Goal: Information Seeking & Learning: Ask a question

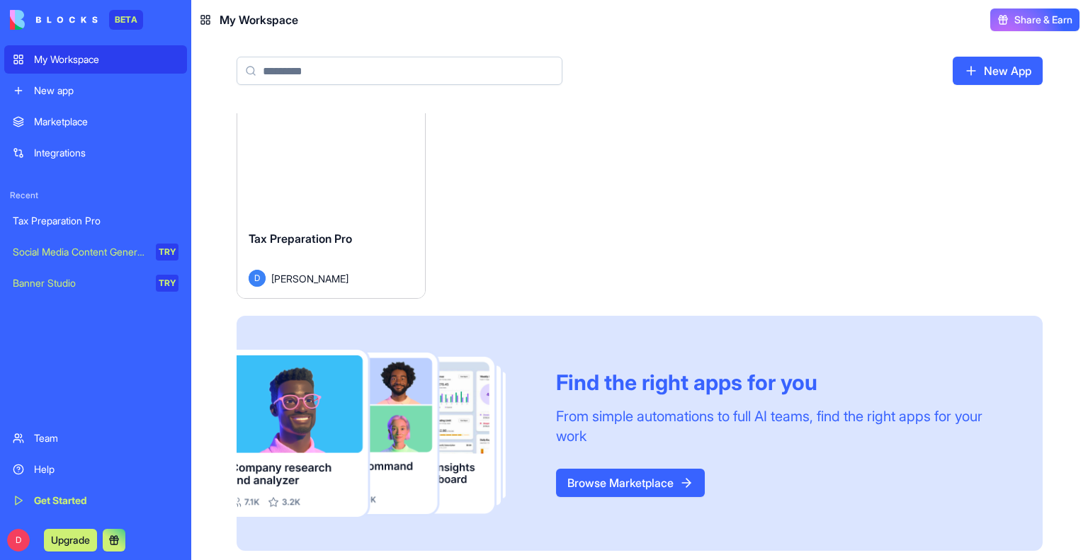
scroll to position [15, 0]
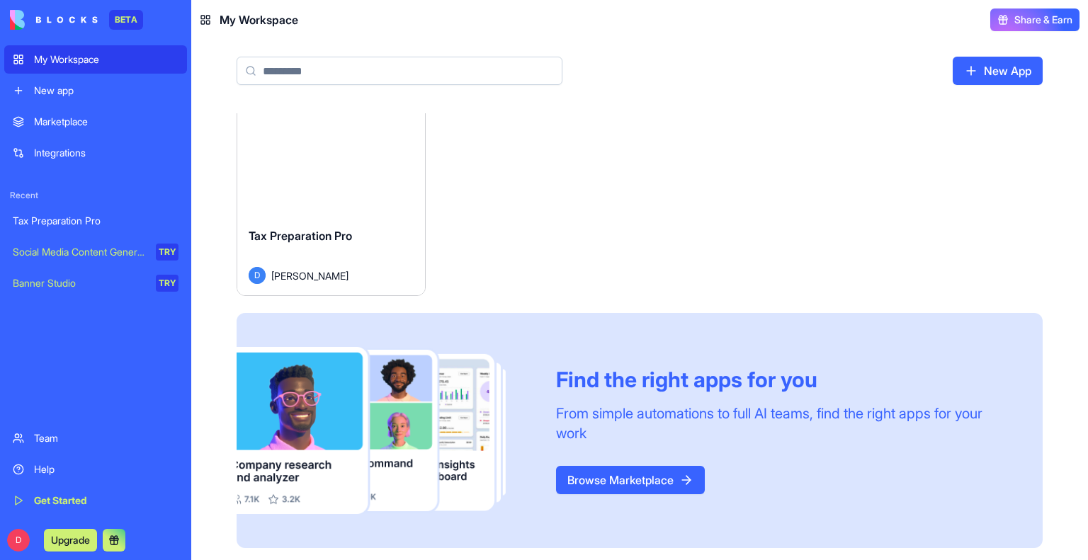
click at [635, 480] on link "Browse Marketplace" at bounding box center [630, 480] width 149 height 28
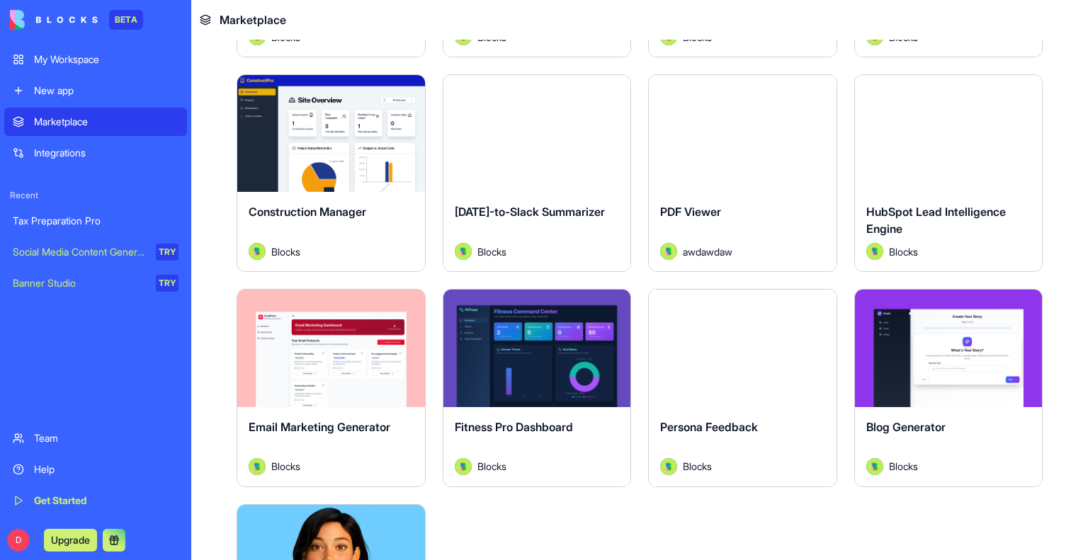
scroll to position [3684, 0]
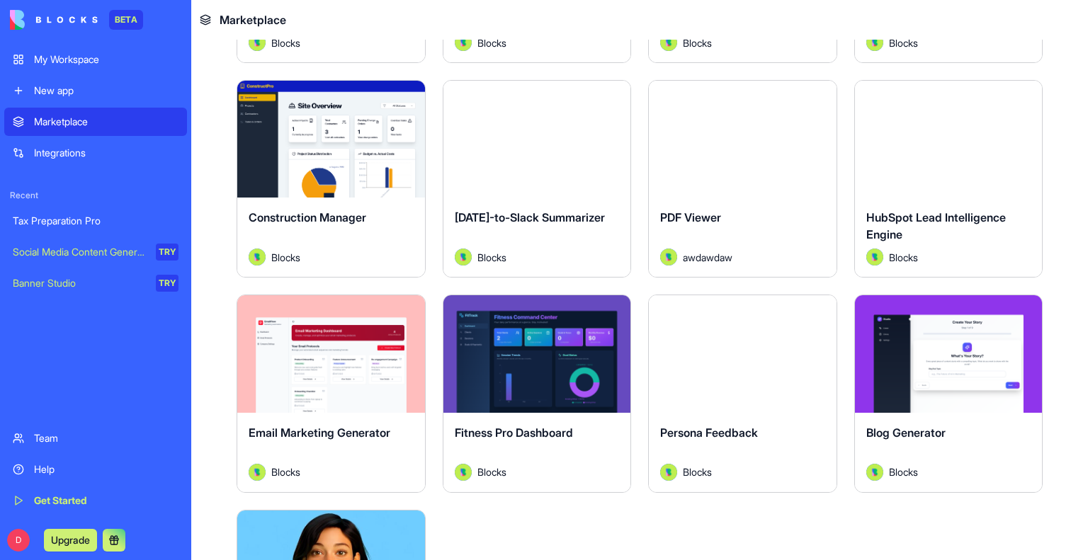
click at [298, 340] on button "Explore" at bounding box center [331, 354] width 106 height 28
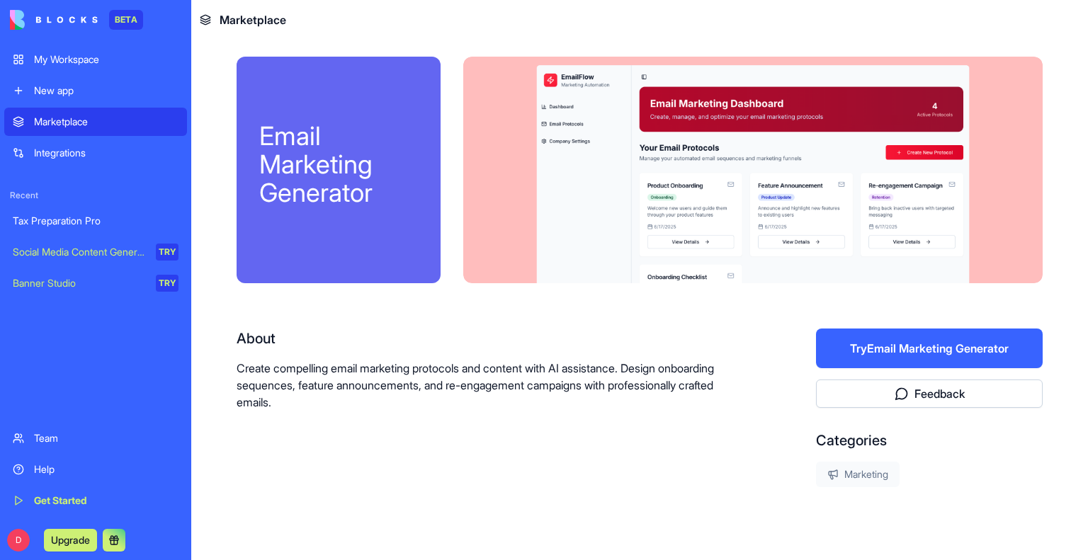
scroll to position [34, 0]
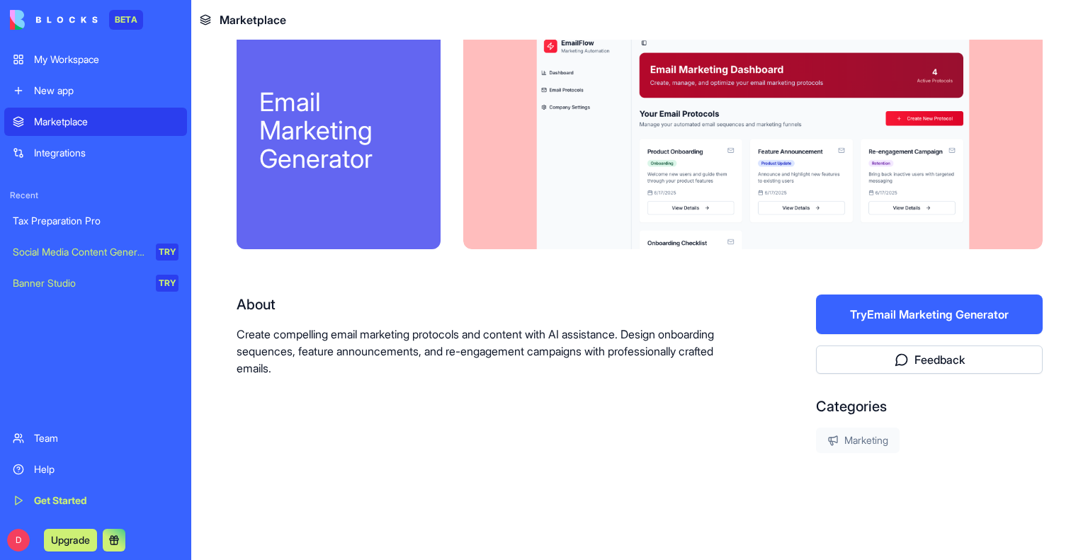
click at [56, 227] on div "Tax Preparation Pro" at bounding box center [96, 221] width 166 height 14
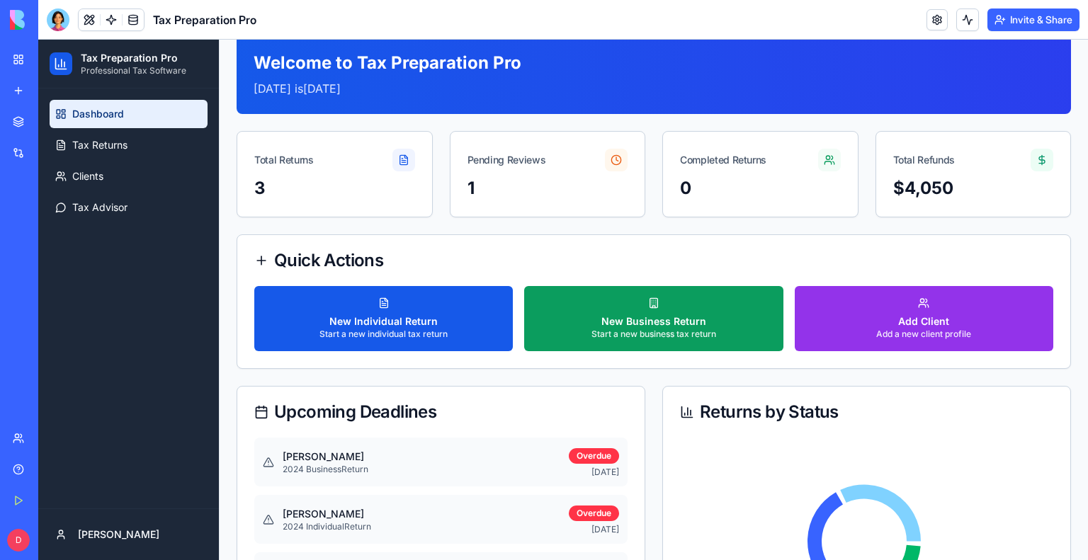
scroll to position [71, 0]
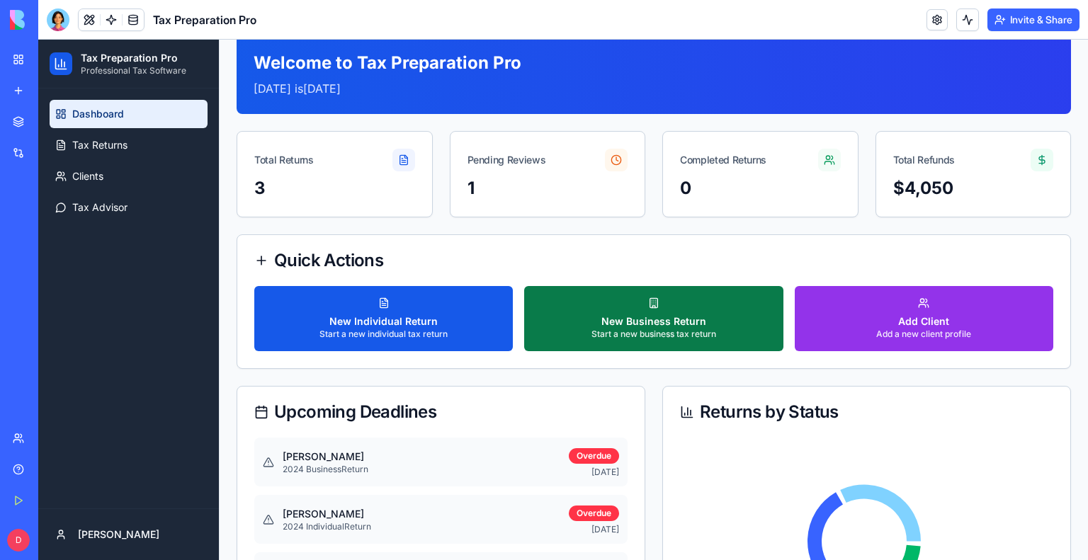
click at [574, 334] on button "New Business Return Start a new business tax return" at bounding box center [653, 318] width 259 height 65
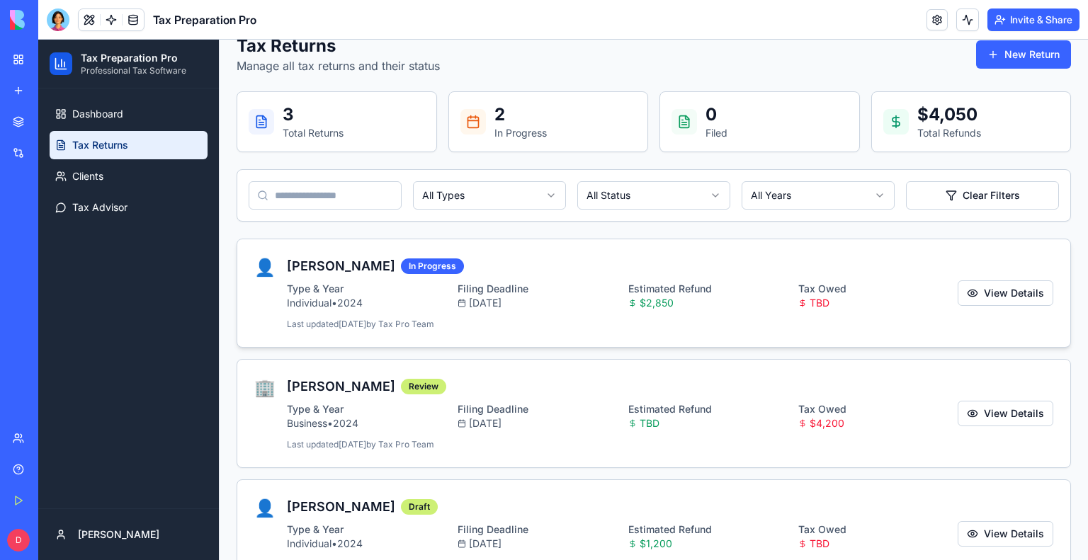
scroll to position [114, 0]
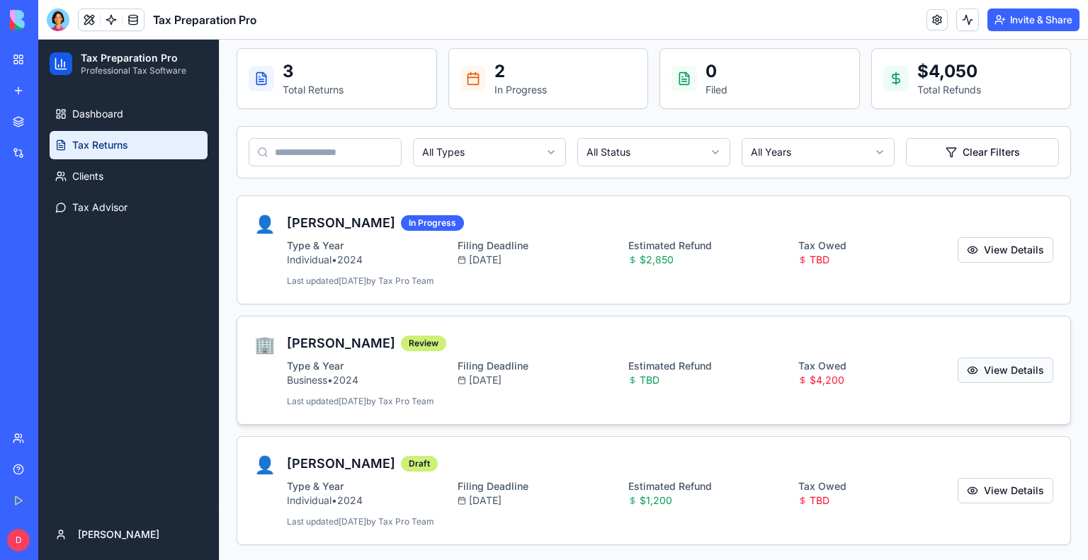
click at [976, 371] on button "View Details" at bounding box center [1006, 371] width 96 height 26
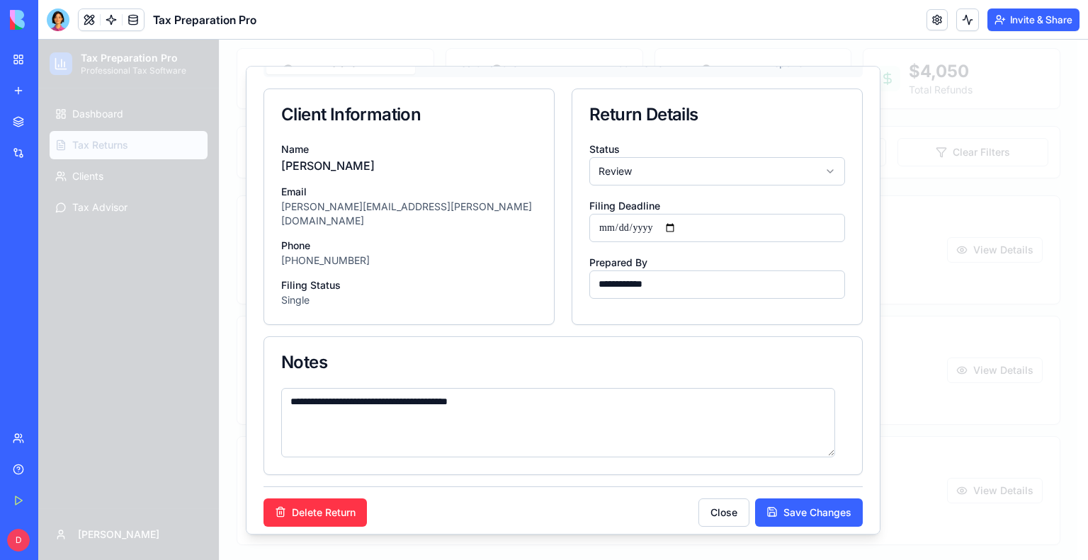
scroll to position [0, 0]
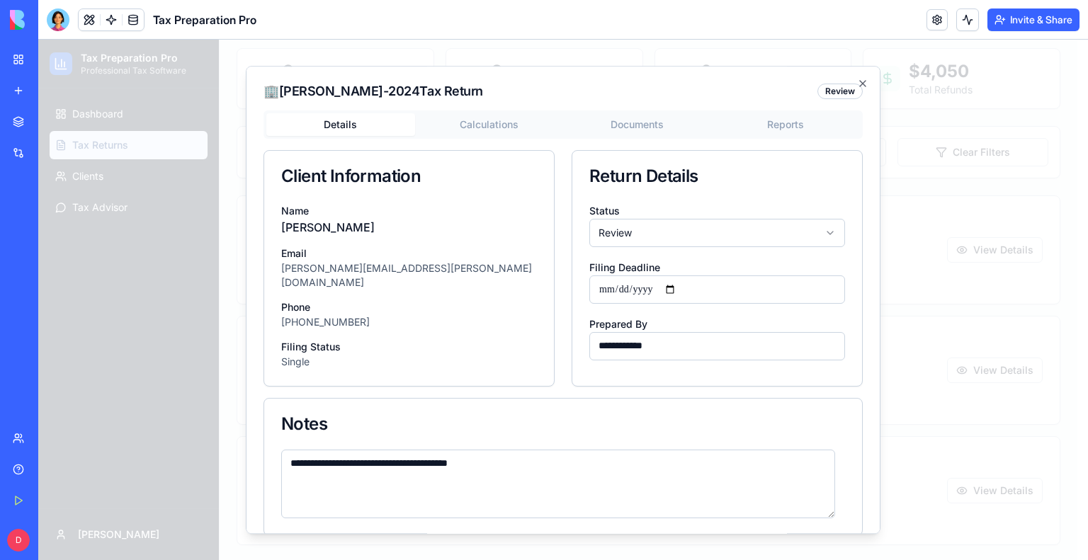
click at [476, 124] on body "Tax Preparation Pro Professional Tax Software Dashboard Tax Returns Clients Tax…" at bounding box center [557, 244] width 1039 height 637
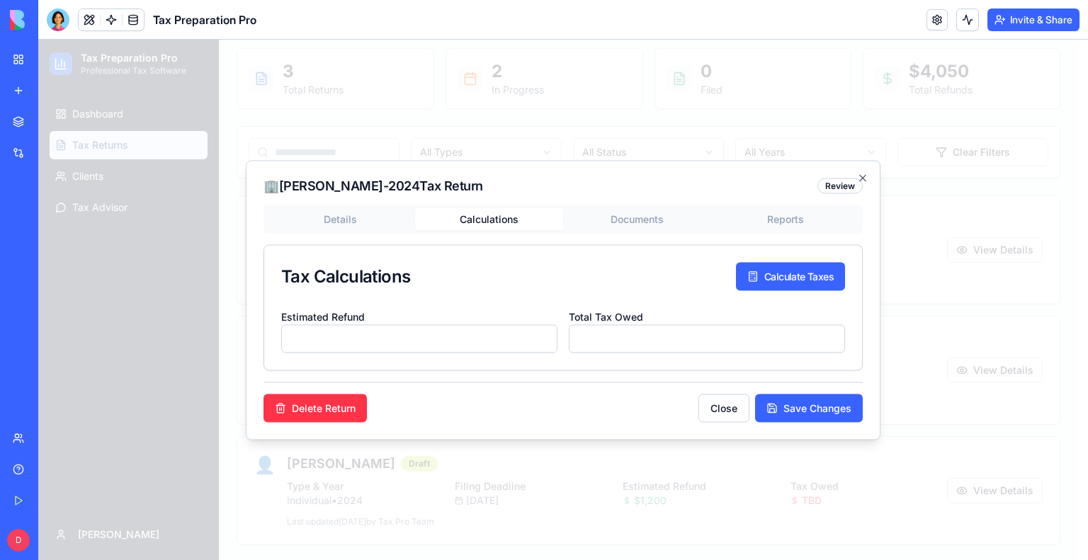
click at [623, 221] on div "Details Calculations Documents Reports Tax Calculations Calculate Taxes Estimat…" at bounding box center [563, 288] width 599 height 166
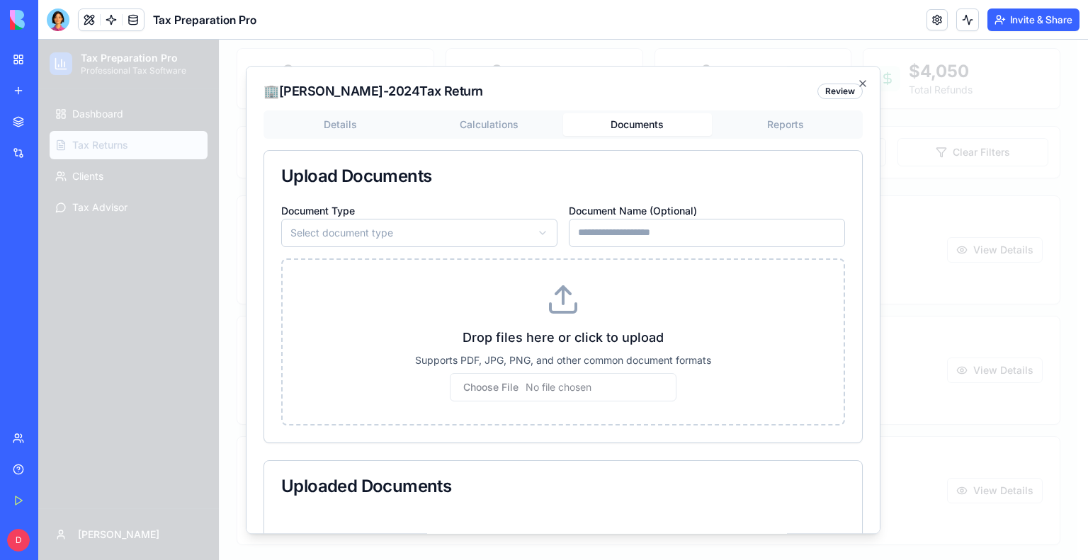
click at [769, 129] on body "Tax Preparation Pro Professional Tax Software Dashboard Tax Returns Clients Tax…" at bounding box center [557, 244] width 1039 height 637
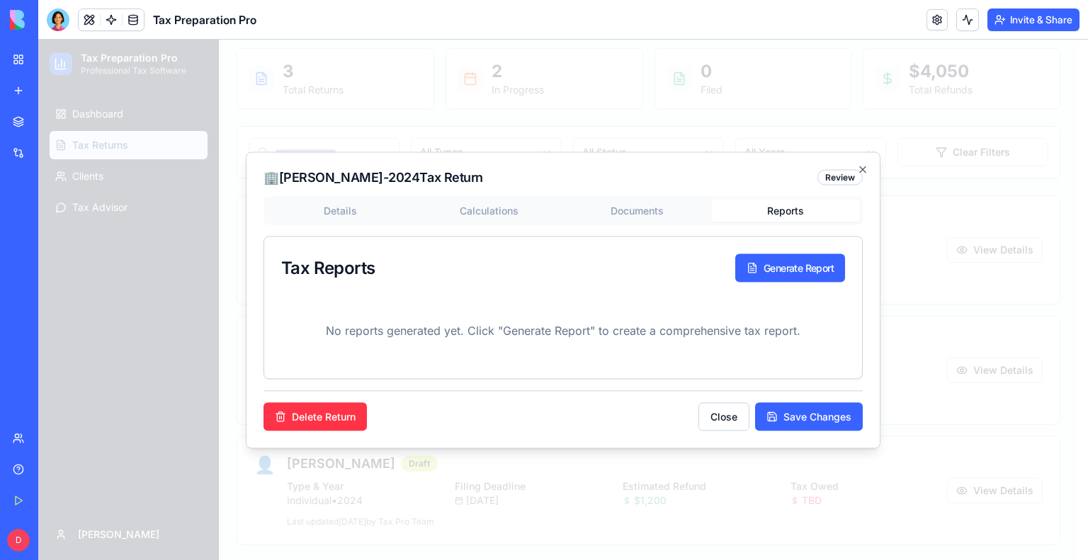
click at [493, 217] on button "Calculations" at bounding box center [489, 210] width 149 height 23
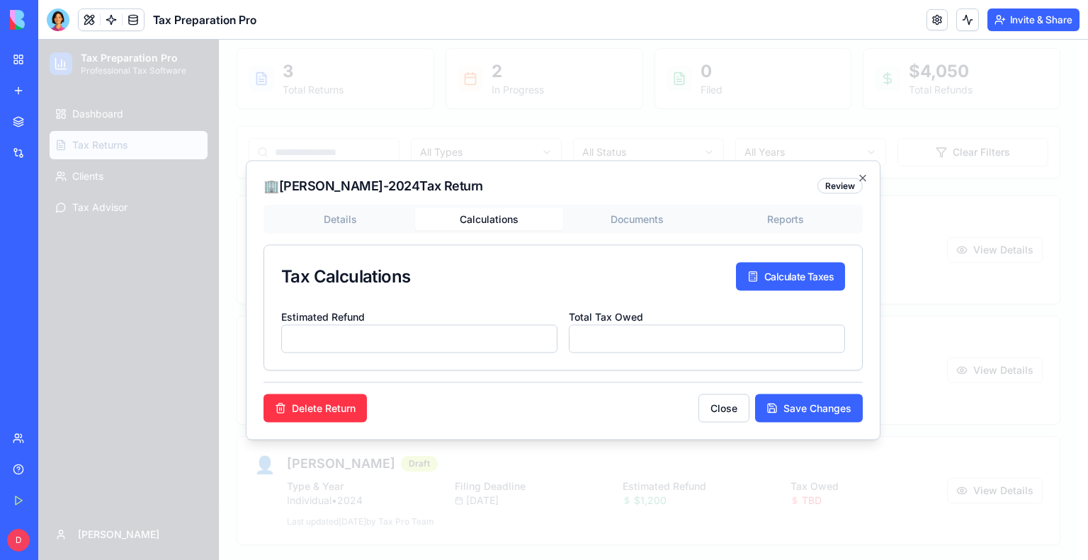
click at [493, 217] on button "Calculations" at bounding box center [489, 219] width 149 height 23
click at [605, 222] on div "Details Calculations Documents Reports Tax Calculations Calculate Taxes Estimat…" at bounding box center [563, 288] width 599 height 166
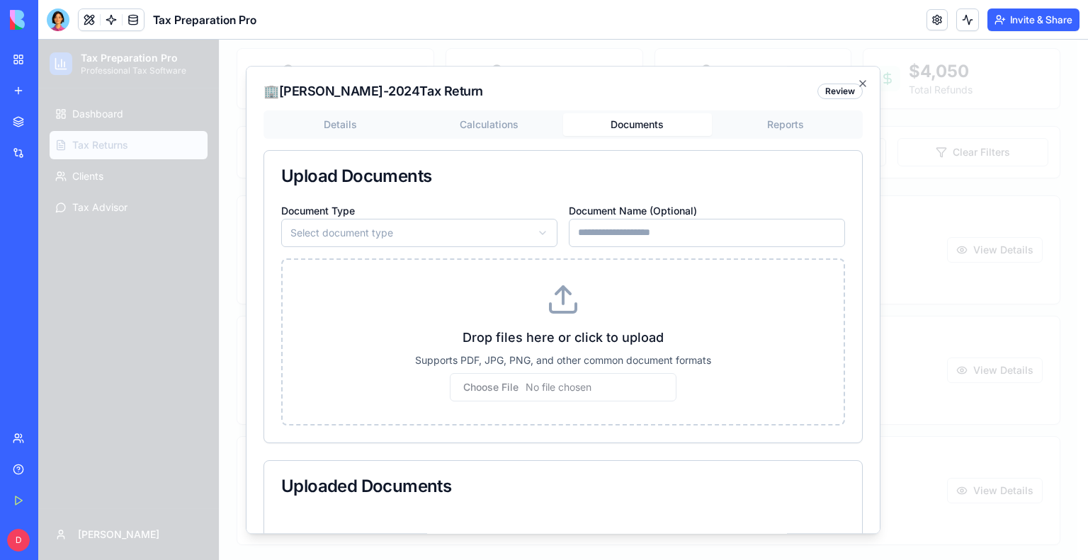
scroll to position [71, 0]
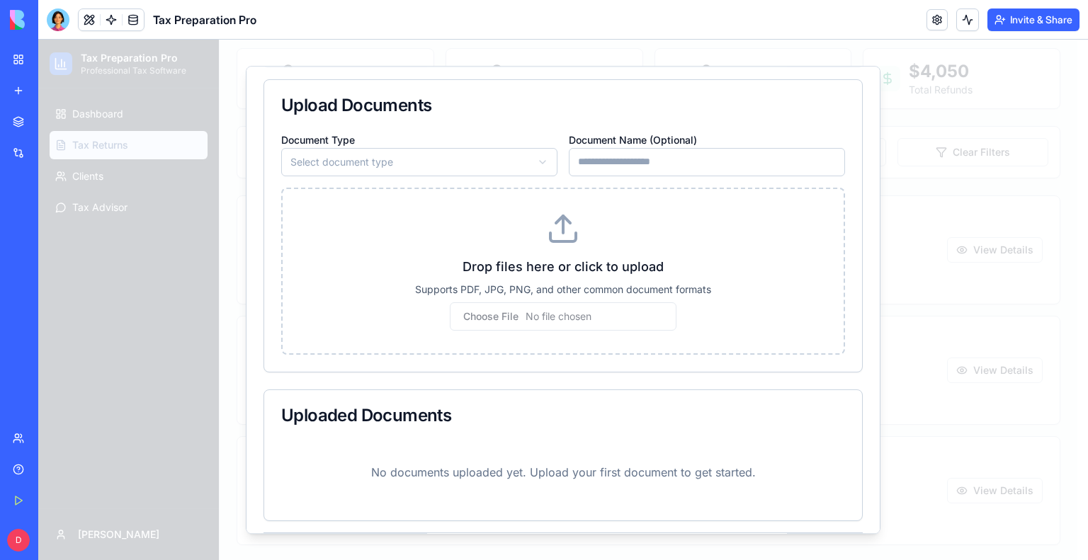
click at [410, 166] on body "Tax Preparation Pro Professional Tax Software Dashboard Tax Returns Clients Tax…" at bounding box center [557, 244] width 1039 height 637
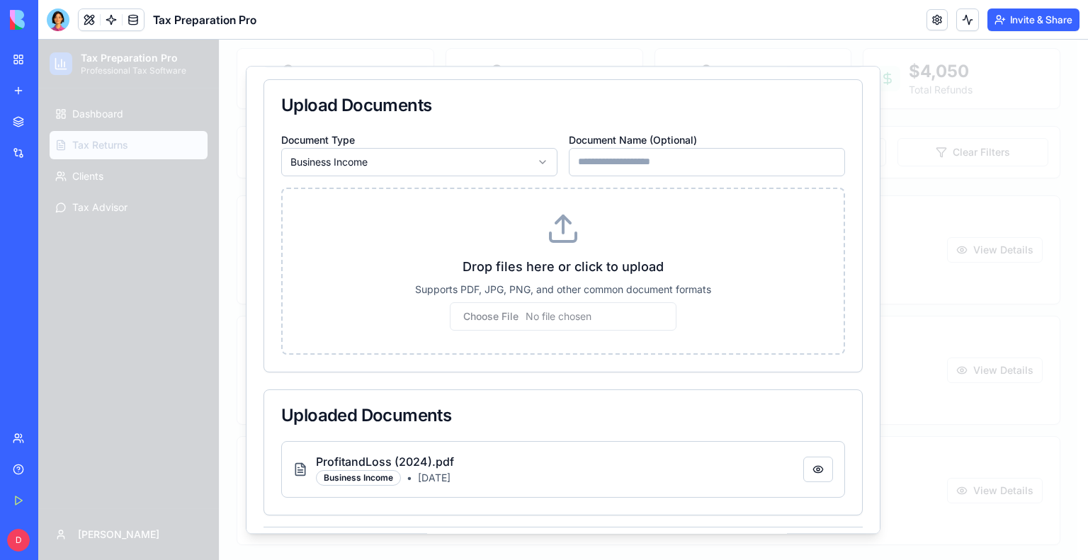
click at [538, 157] on body "Tax Preparation Pro Professional Tax Software Dashboard Tax Returns Clients Tax…" at bounding box center [557, 244] width 1039 height 637
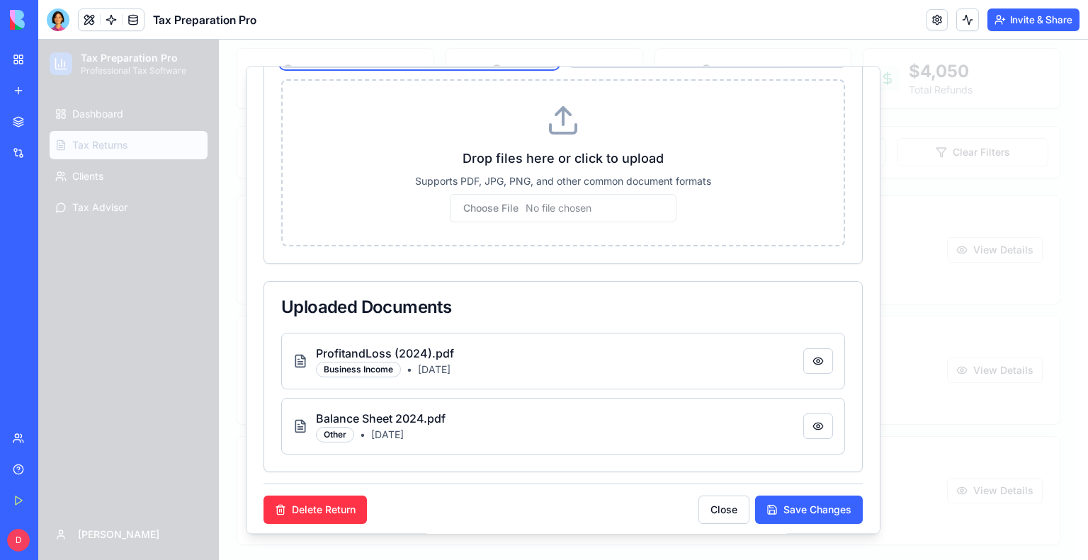
scroll to position [184, 0]
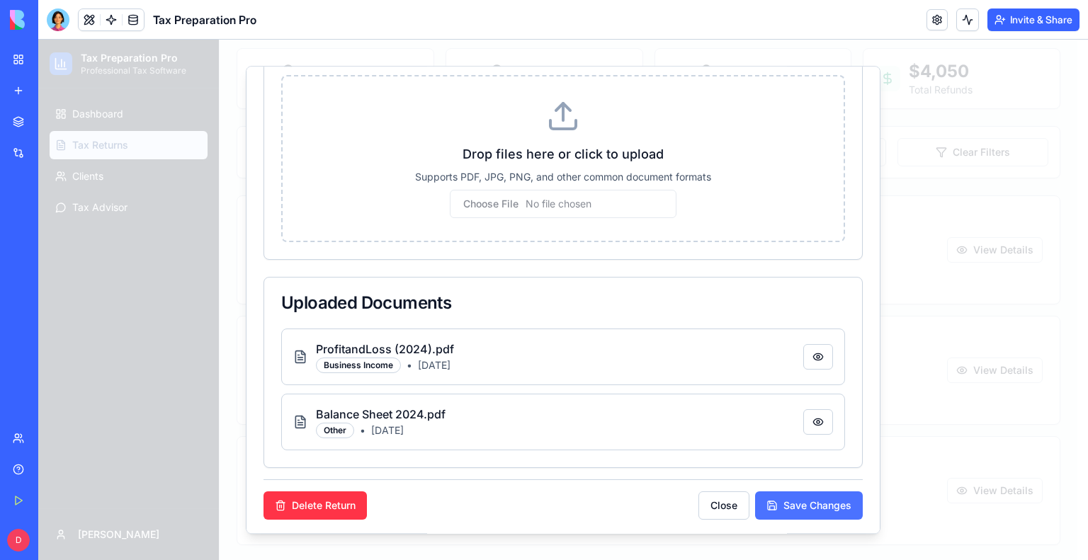
click at [811, 504] on button "Save Changes" at bounding box center [809, 506] width 108 height 28
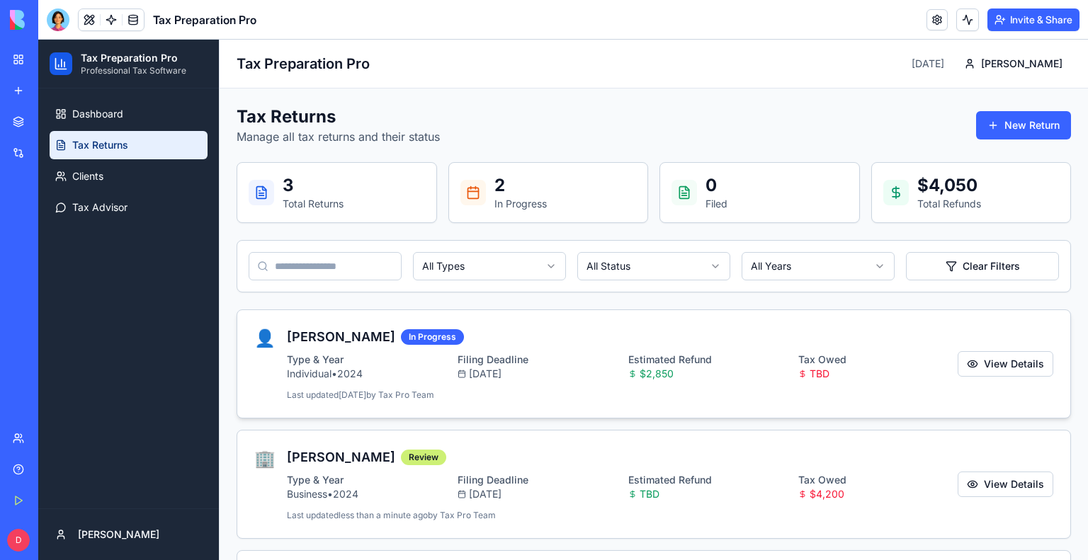
scroll to position [114, 0]
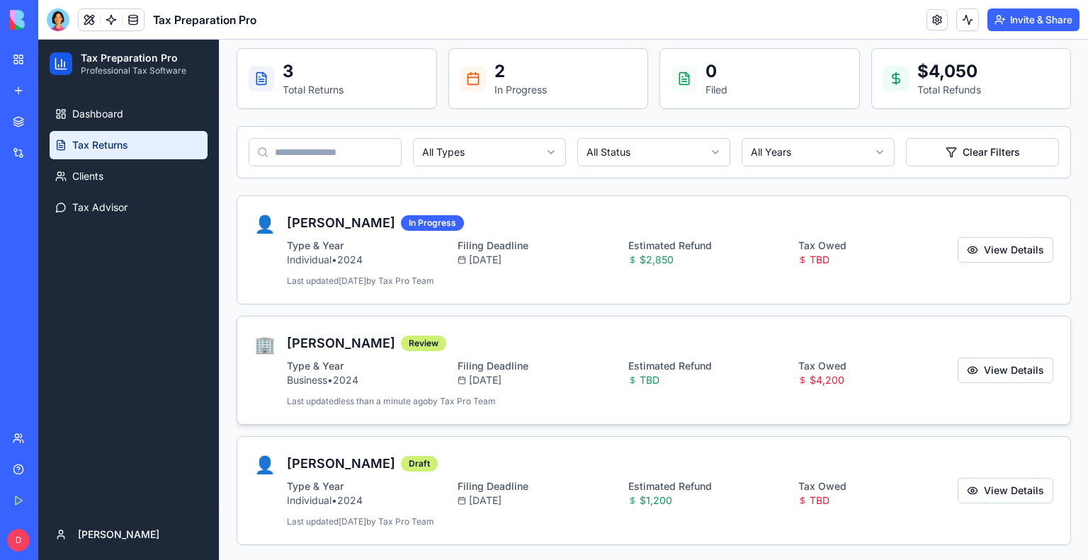
click at [560, 397] on div "Last updated less than a minute ago by Tax Pro Team" at bounding box center [622, 401] width 671 height 11
click at [585, 378] on div "[DATE]" at bounding box center [537, 380] width 159 height 14
click at [1019, 362] on button "View Details" at bounding box center [1006, 371] width 96 height 26
click at [591, 385] on div "[DATE]" at bounding box center [537, 380] width 159 height 14
click at [997, 373] on button "View Details" at bounding box center [1006, 371] width 96 height 26
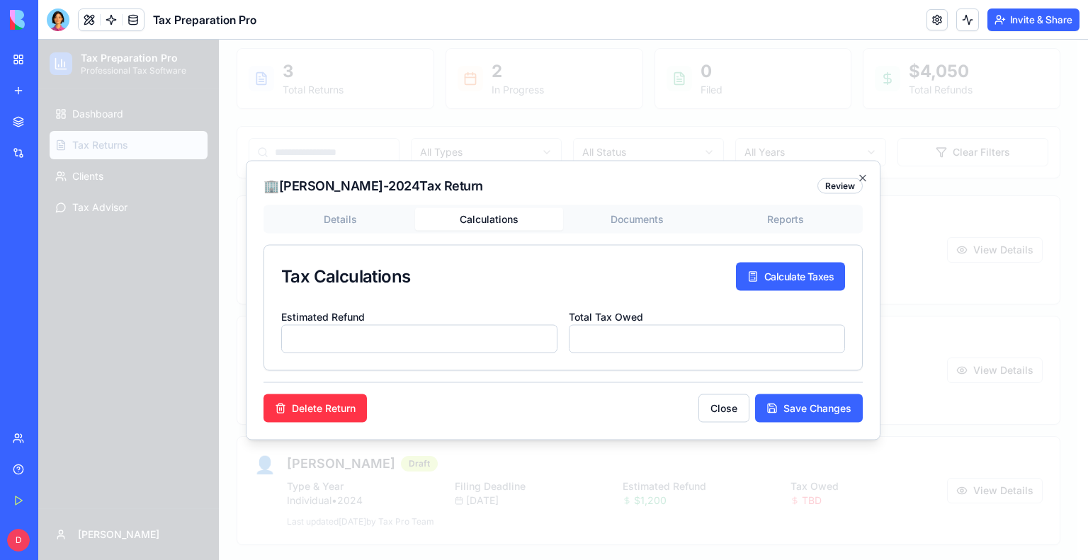
click at [492, 128] on body "Tax Preparation Pro Professional Tax Software Dashboard Tax Returns Clients Tax…" at bounding box center [557, 244] width 1039 height 637
click at [762, 274] on button "Calculate Taxes" at bounding box center [790, 276] width 109 height 28
click at [337, 219] on div "Details Calculations Documents Reports Tax Calculations Calculating... Estimate…" at bounding box center [563, 288] width 599 height 166
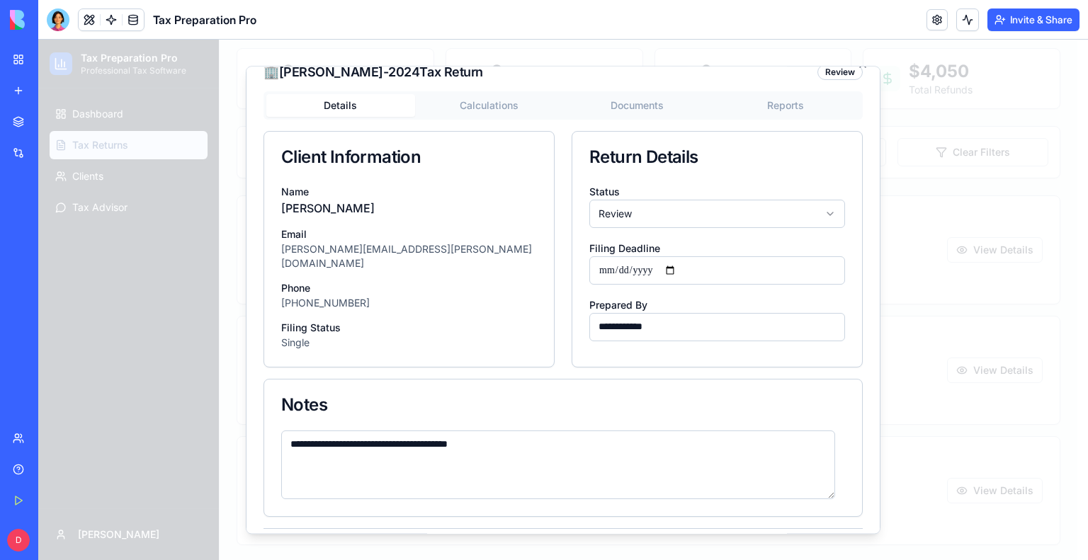
scroll to position [0, 0]
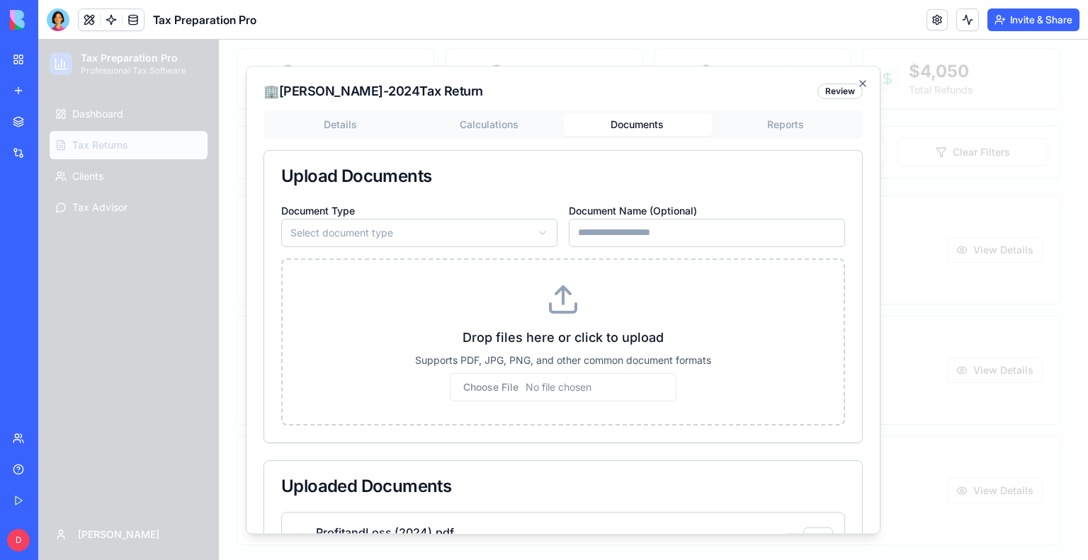
click at [627, 123] on button "Documents" at bounding box center [637, 124] width 149 height 23
click at [610, 124] on button "Documents" at bounding box center [637, 124] width 149 height 23
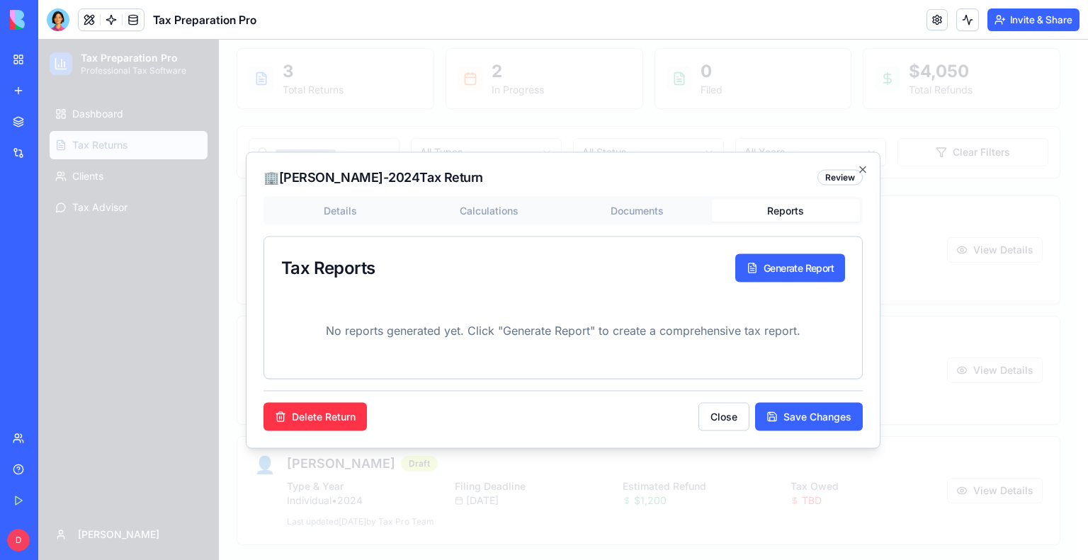
click at [769, 126] on body "Tax Preparation Pro Professional Tax Software Dashboard Tax Returns Clients Tax…" at bounding box center [557, 244] width 1039 height 637
click at [765, 266] on button "Generate Report" at bounding box center [790, 268] width 110 height 28
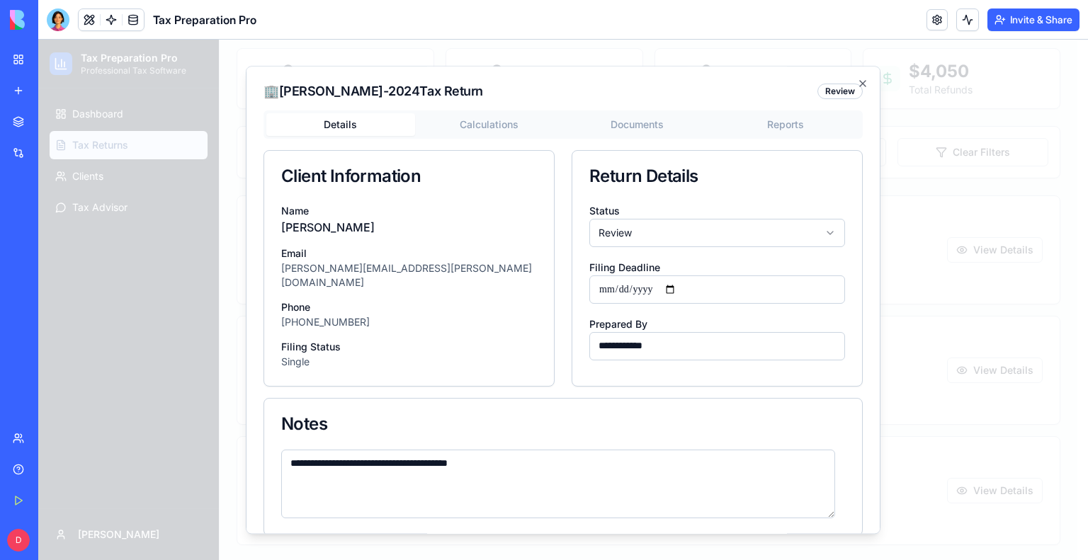
click at [344, 212] on div "**********" at bounding box center [563, 324] width 599 height 427
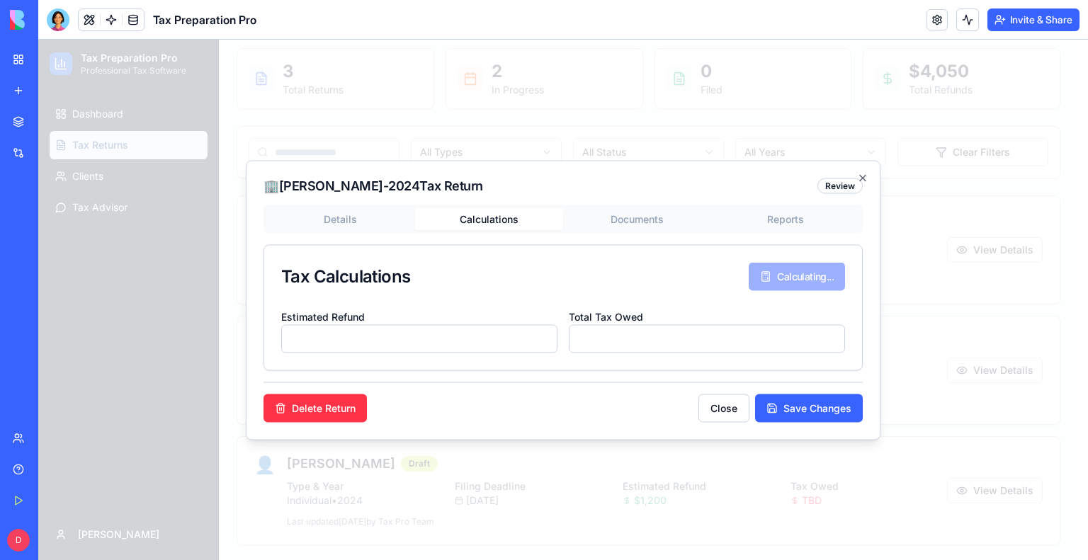
click at [462, 119] on body "Tax Preparation Pro Professional Tax Software Dashboard Tax Returns Clients Tax…" at bounding box center [557, 244] width 1039 height 637
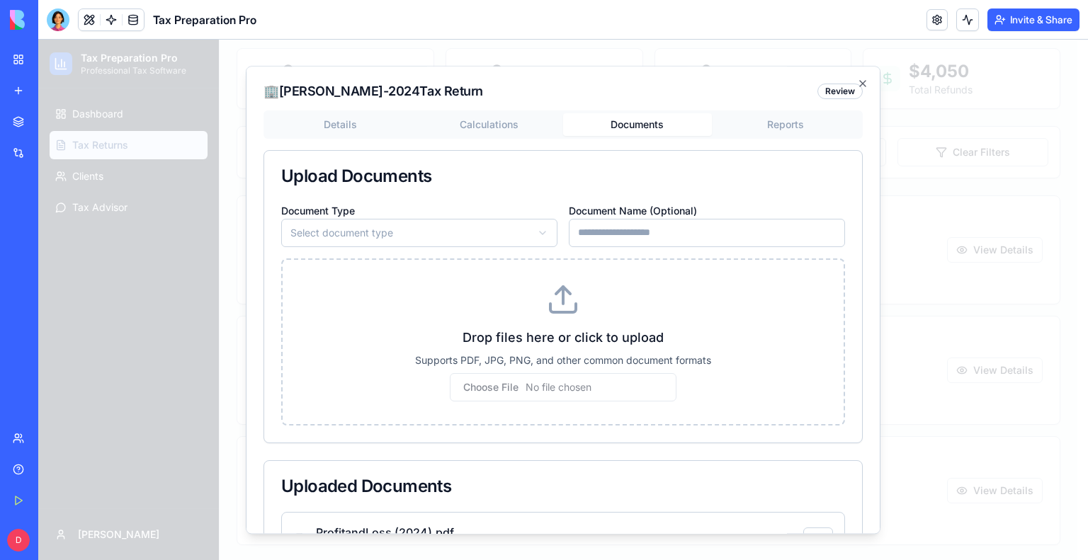
click at [630, 226] on div "Details Calculations Documents Reports Upload Documents Document Type Select do…" at bounding box center [563, 381] width 599 height 541
click at [766, 126] on body "Tax Preparation Pro Professional Tax Software Dashboard Tax Returns Clients Tax…" at bounding box center [557, 244] width 1039 height 637
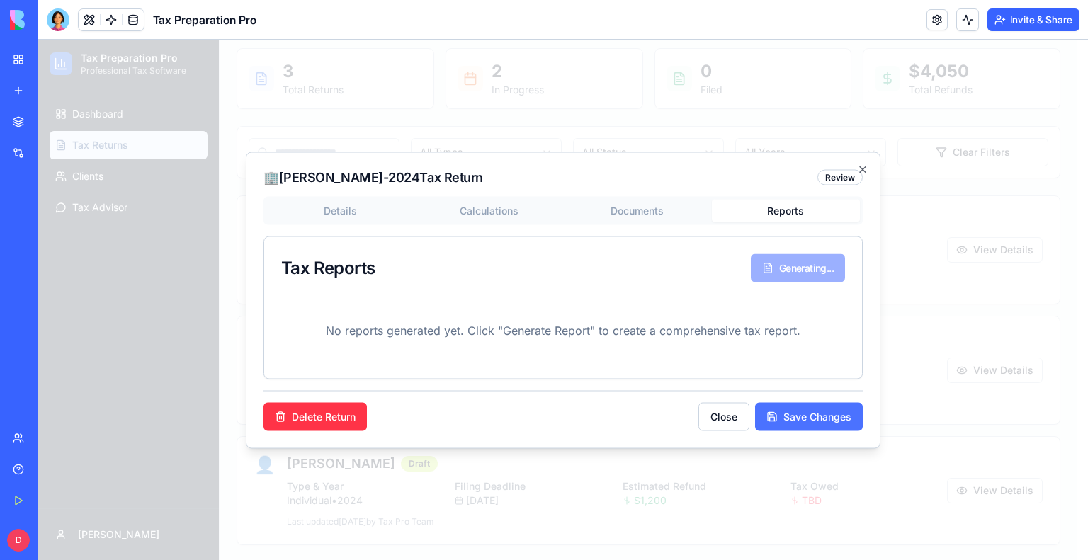
click at [779, 414] on button "Save Changes" at bounding box center [809, 416] width 108 height 28
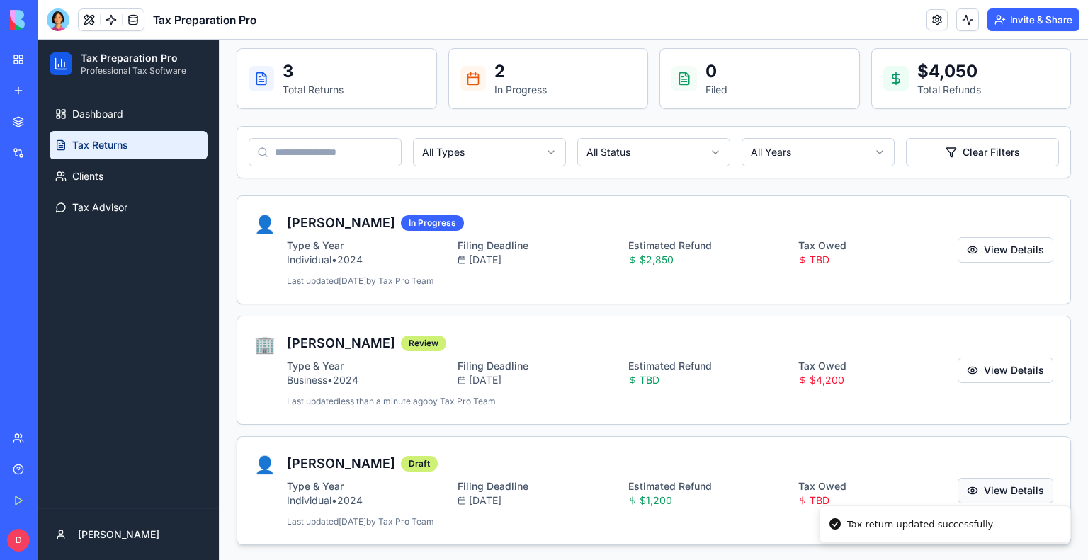
click at [980, 490] on button "View Details" at bounding box center [1006, 491] width 96 height 26
click at [959, 379] on button "View Details" at bounding box center [1006, 371] width 96 height 26
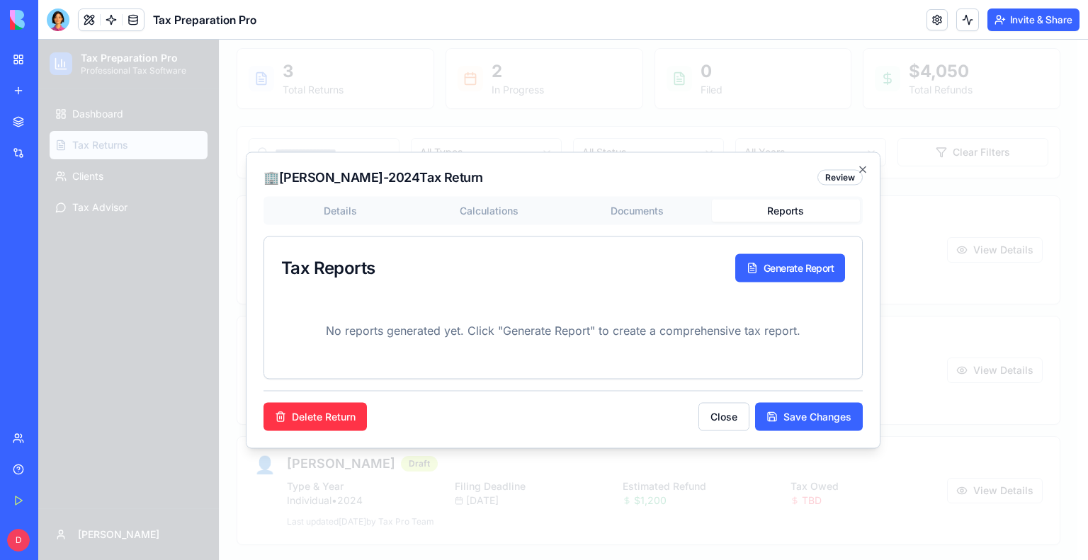
click at [777, 128] on body "Tax Preparation Pro Professional Tax Software Dashboard Tax Returns Clients Tax…" at bounding box center [557, 244] width 1039 height 637
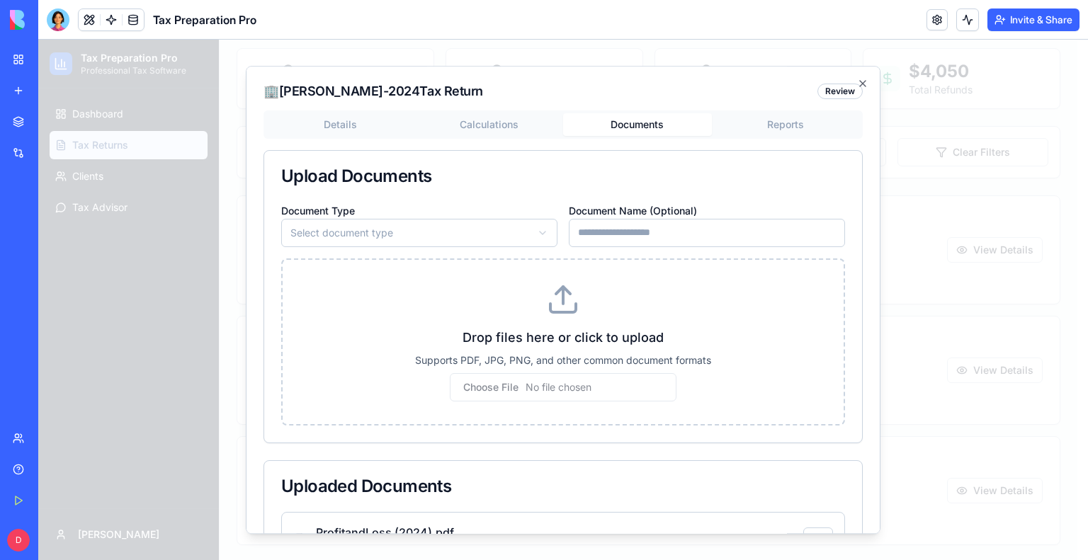
click at [641, 210] on div "Details Calculations Documents Reports Upload Documents Document Type Select do…" at bounding box center [563, 381] width 599 height 541
click at [786, 128] on body "Tax Preparation Pro Professional Tax Software Dashboard Tax Returns Clients Tax…" at bounding box center [557, 244] width 1039 height 637
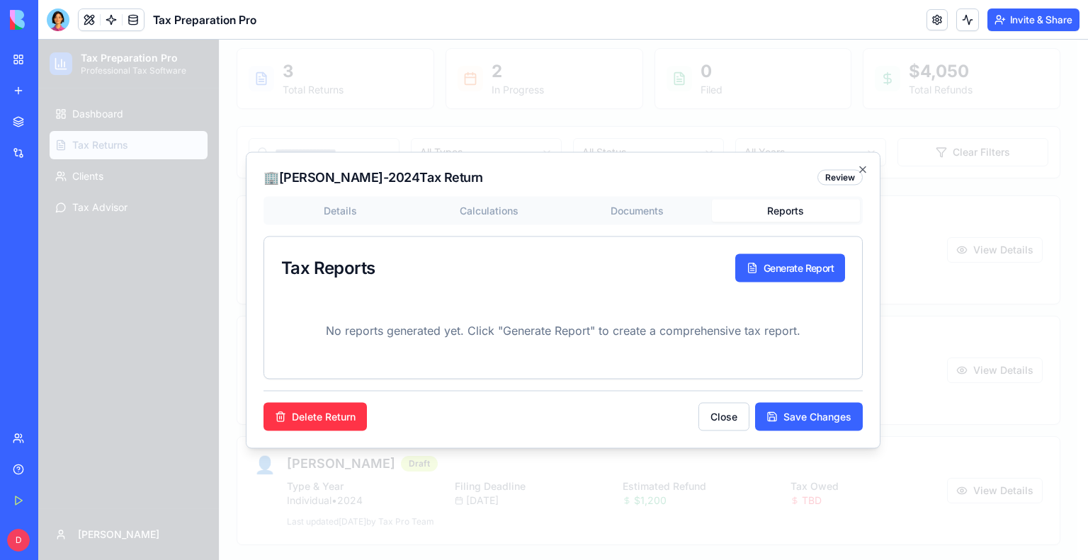
click at [833, 178] on div "Review" at bounding box center [840, 177] width 45 height 16
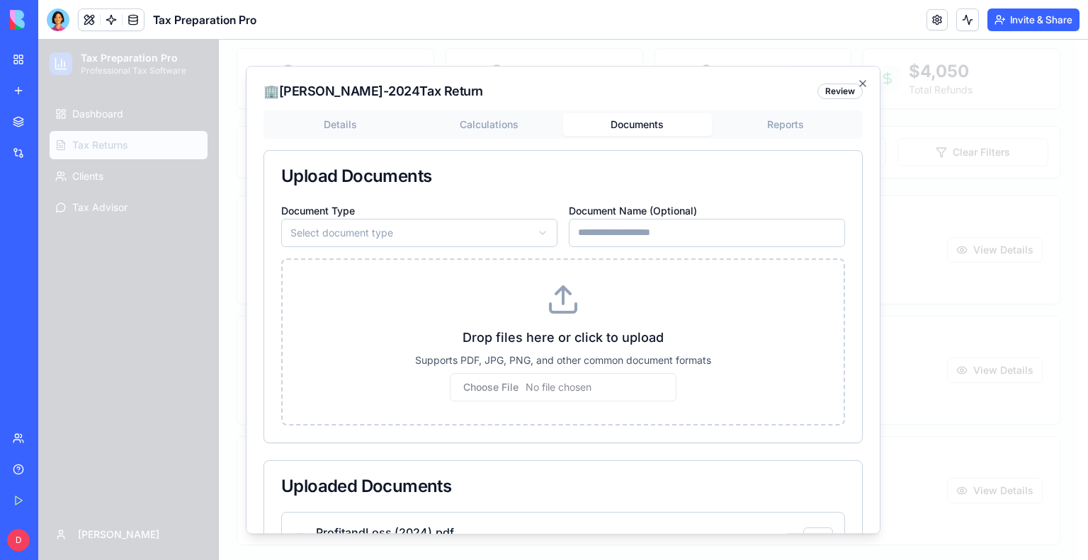
click at [645, 210] on div "Details Calculations Documents Reports Upload Documents Document Type Select do…" at bounding box center [563, 381] width 599 height 541
click at [488, 117] on body "Tax Preparation Pro Professional Tax Software Dashboard Tax Returns Clients Tax…" at bounding box center [557, 244] width 1039 height 637
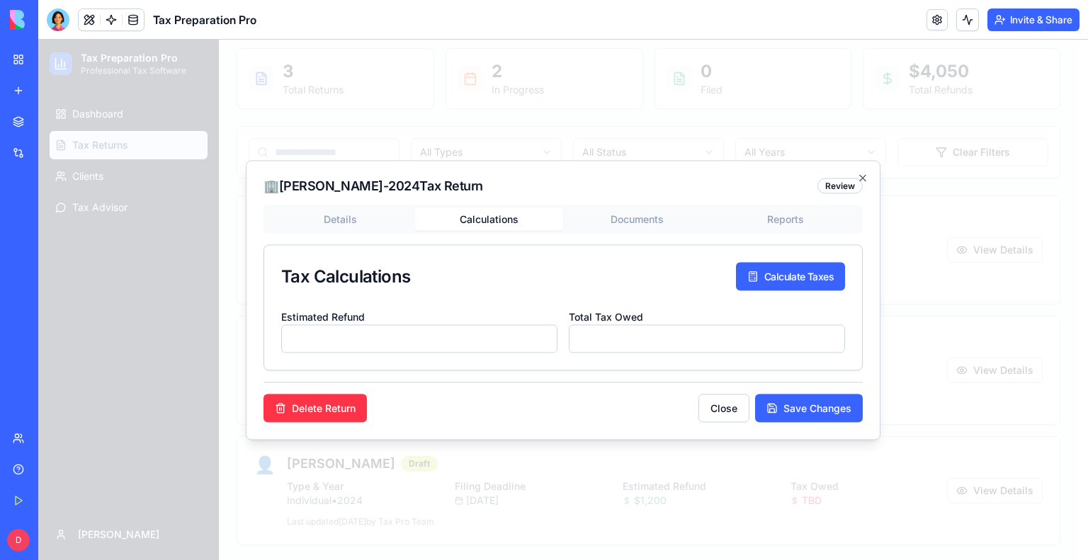
click at [332, 218] on div "Details Calculations Documents Reports Tax Calculations Calculate Taxes Estimat…" at bounding box center [563, 288] width 599 height 166
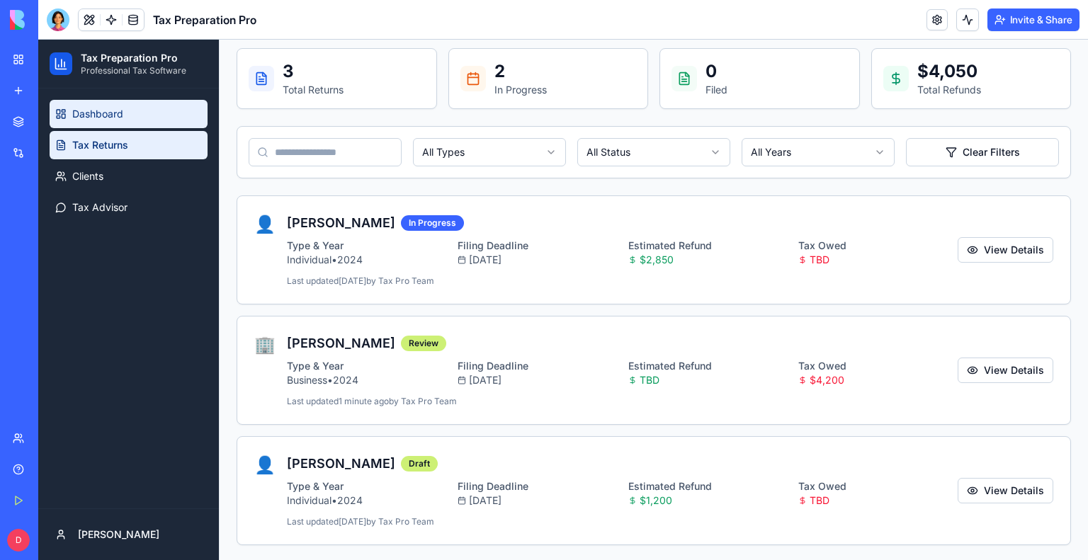
click at [104, 120] on span "Dashboard" at bounding box center [97, 114] width 51 height 14
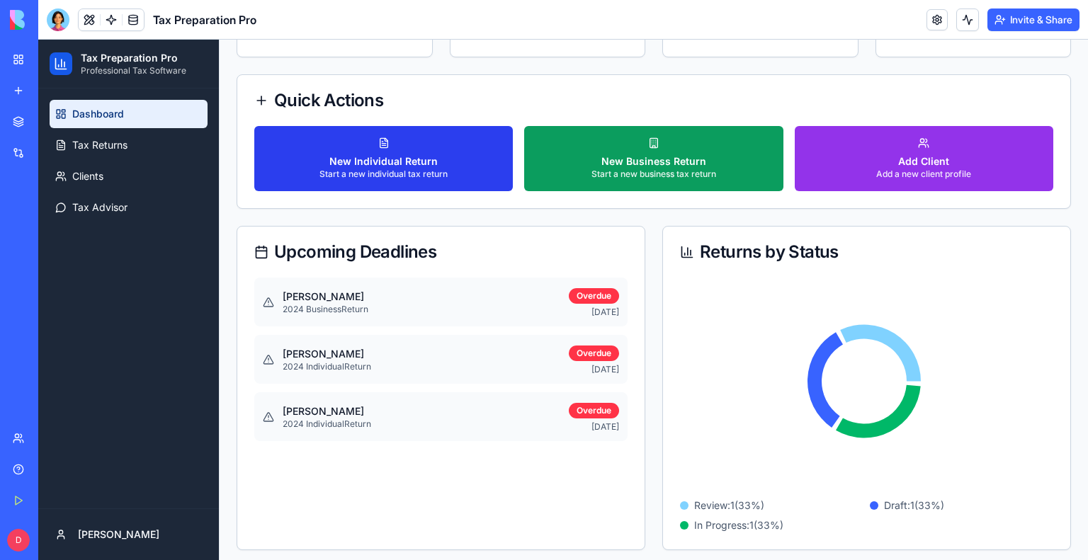
scroll to position [256, 0]
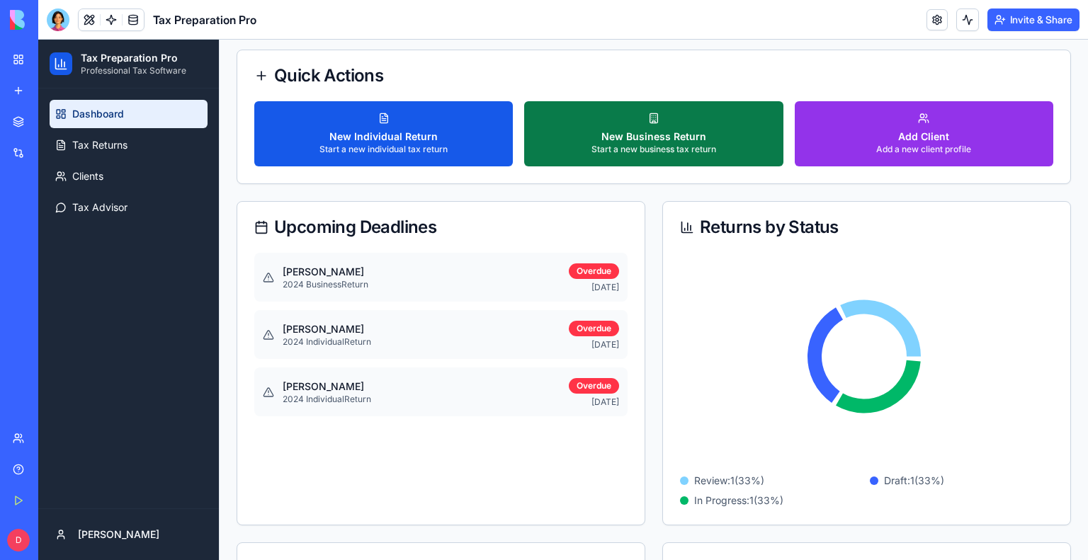
click at [626, 144] on div "Start a new business tax return" at bounding box center [654, 149] width 125 height 11
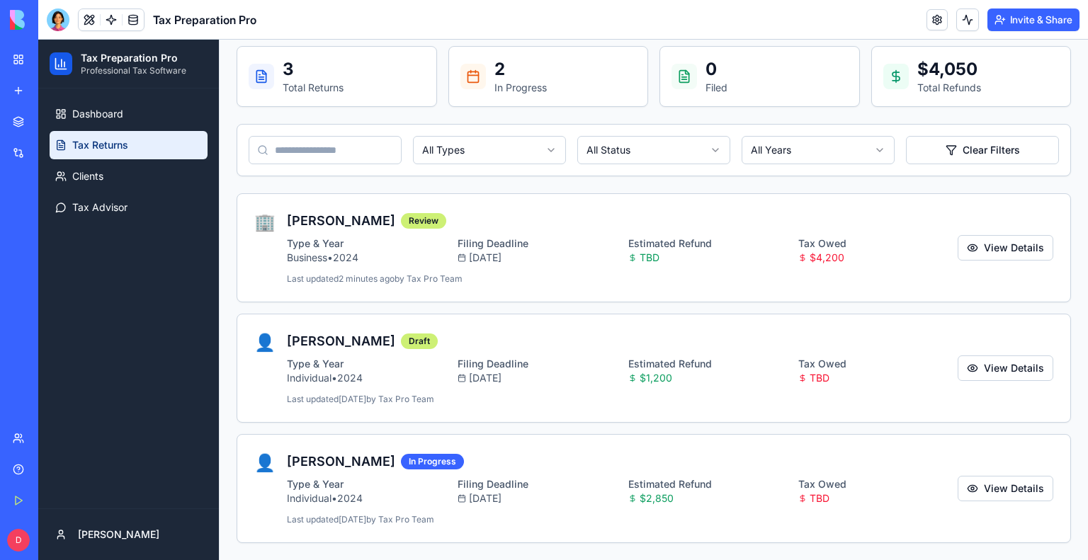
scroll to position [114, 0]
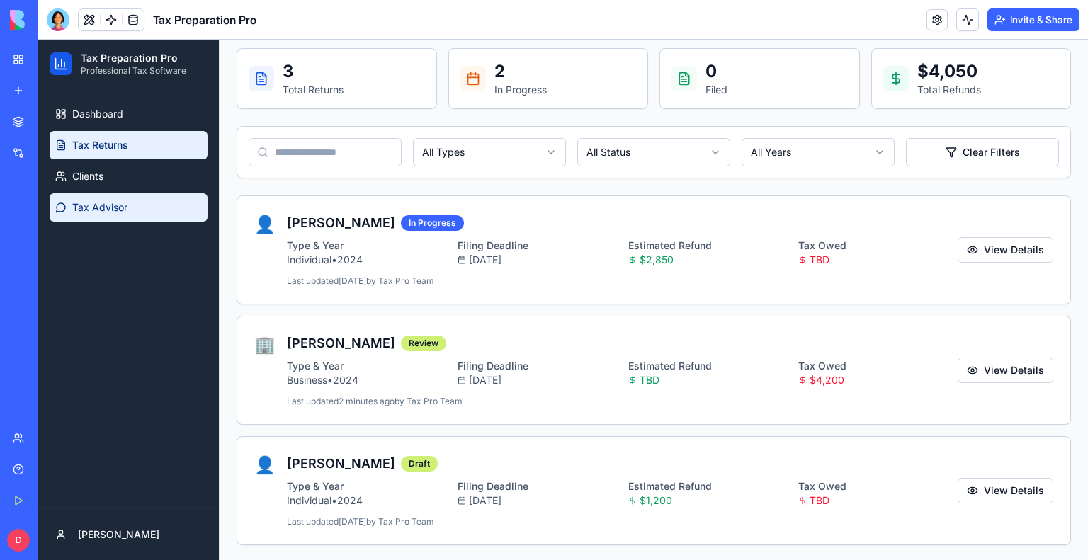
click at [117, 209] on span "Tax Advisor" at bounding box center [99, 208] width 55 height 14
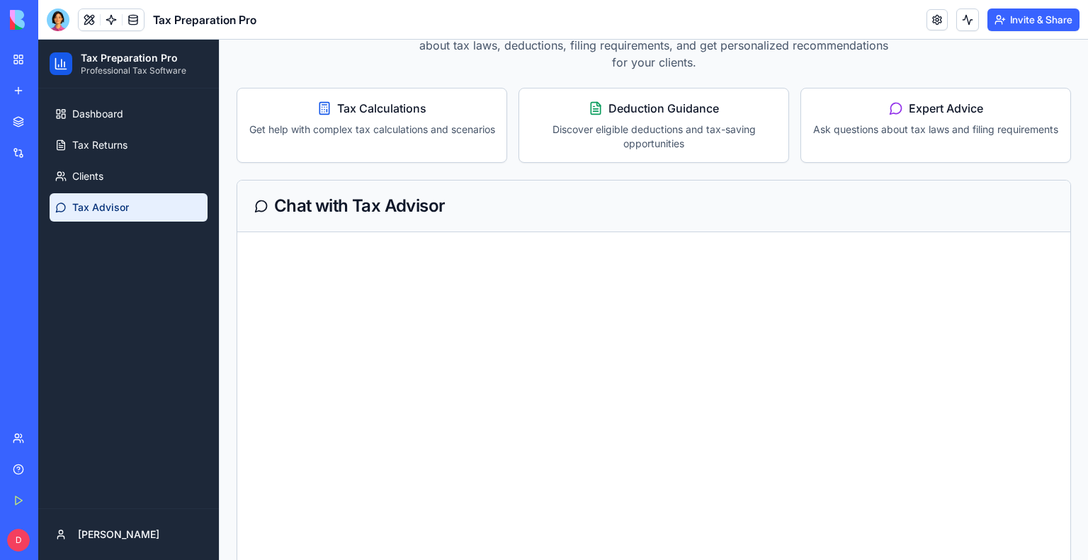
click at [361, 132] on p "Get help with complex tax calculations and scenarios" at bounding box center [372, 130] width 247 height 14
click at [355, 106] on span "Tax Calculations" at bounding box center [381, 108] width 89 height 17
click at [344, 123] on p "Get help with complex tax calculations and scenarios" at bounding box center [372, 130] width 247 height 14
click at [319, 104] on icon at bounding box center [324, 108] width 14 height 14
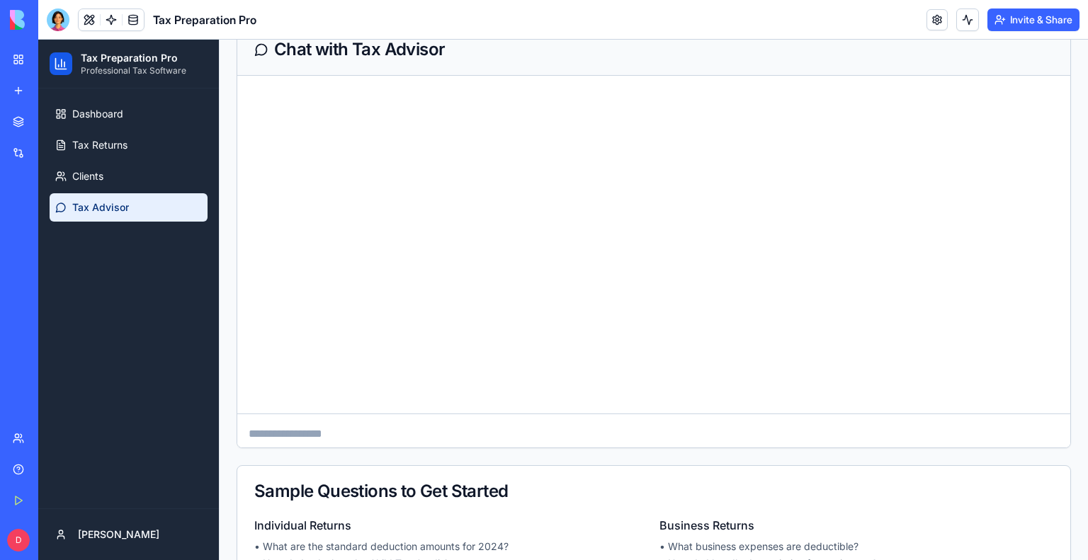
scroll to position [349, 0]
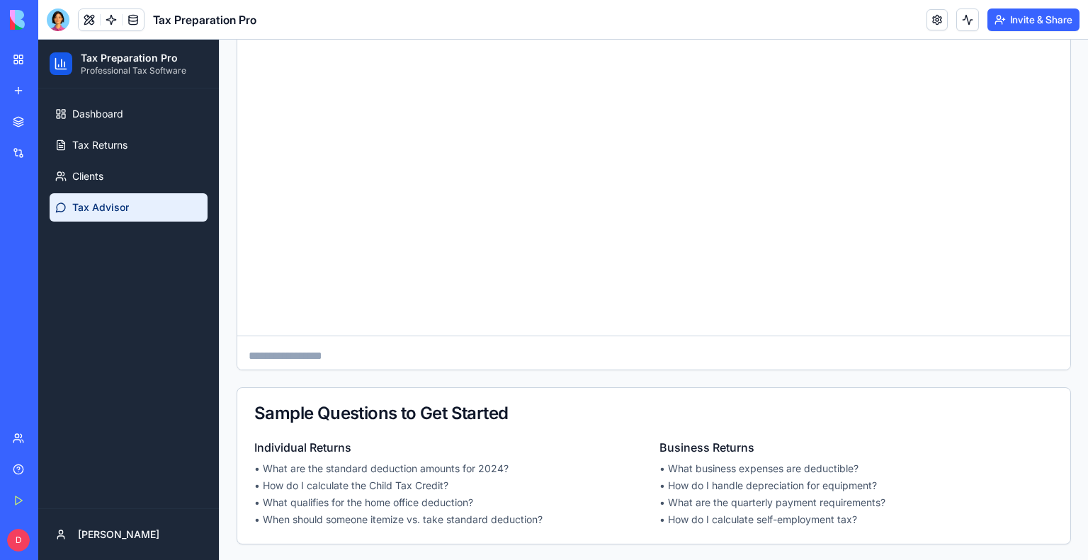
drag, startPoint x: 18, startPoint y: 280, endPoint x: 449, endPoint y: 424, distance: 454.2
click at [410, 384] on div "AI Tax Advisor Get expert tax advice and guidance from our AI-powered tax advis…" at bounding box center [654, 151] width 835 height 788
click at [648, 452] on div "Individual Returns • What are the standard deduction amounts for 2024? • How do…" at bounding box center [653, 483] width 799 height 88
click at [356, 351] on textarea at bounding box center [653, 365] width 833 height 57
drag, startPoint x: 264, startPoint y: 466, endPoint x: 504, endPoint y: 468, distance: 239.5
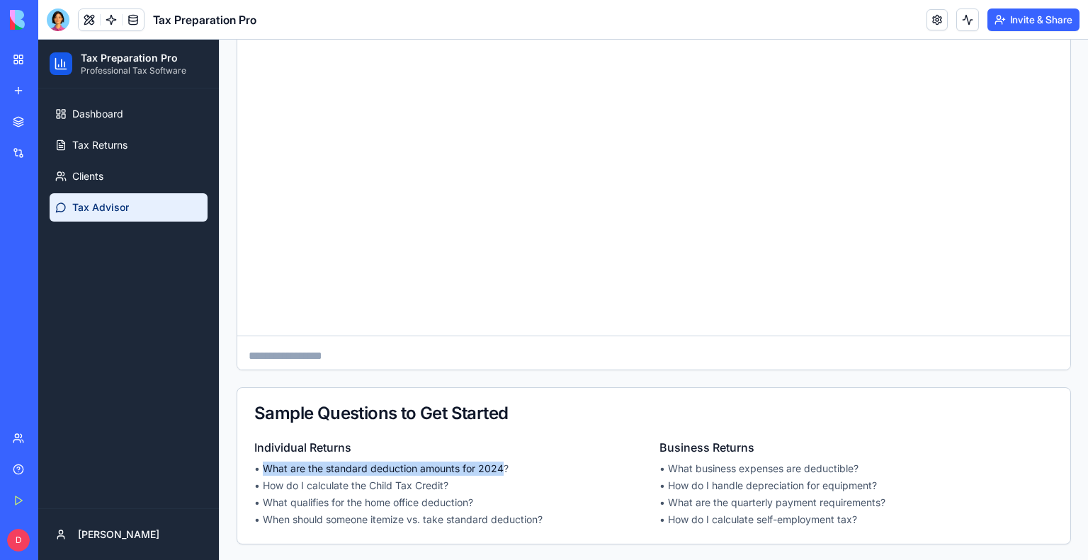
click at [504, 468] on li "• What are the standard deduction amounts for 2024?" at bounding box center [451, 469] width 394 height 14
copy li "What are the standard deduction amounts for 2024"
click at [448, 345] on textarea at bounding box center [653, 365] width 833 height 57
paste textarea "**********"
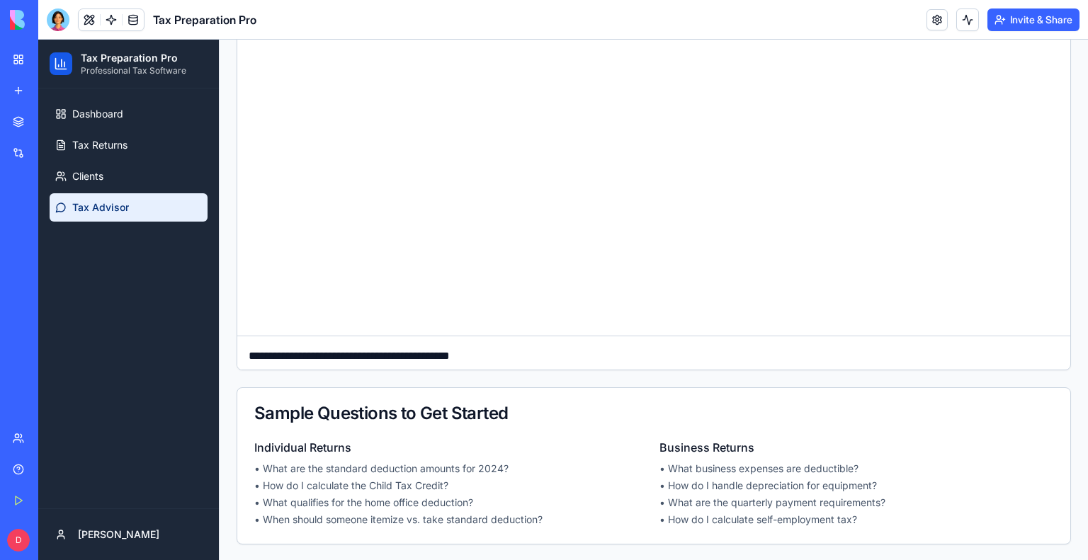
type textarea "**********"
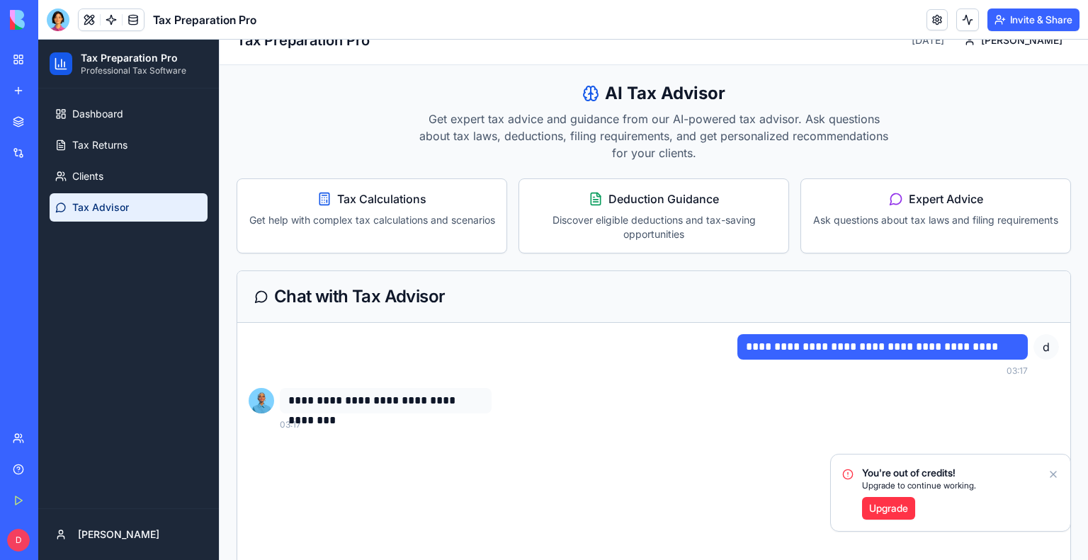
scroll to position [0, 0]
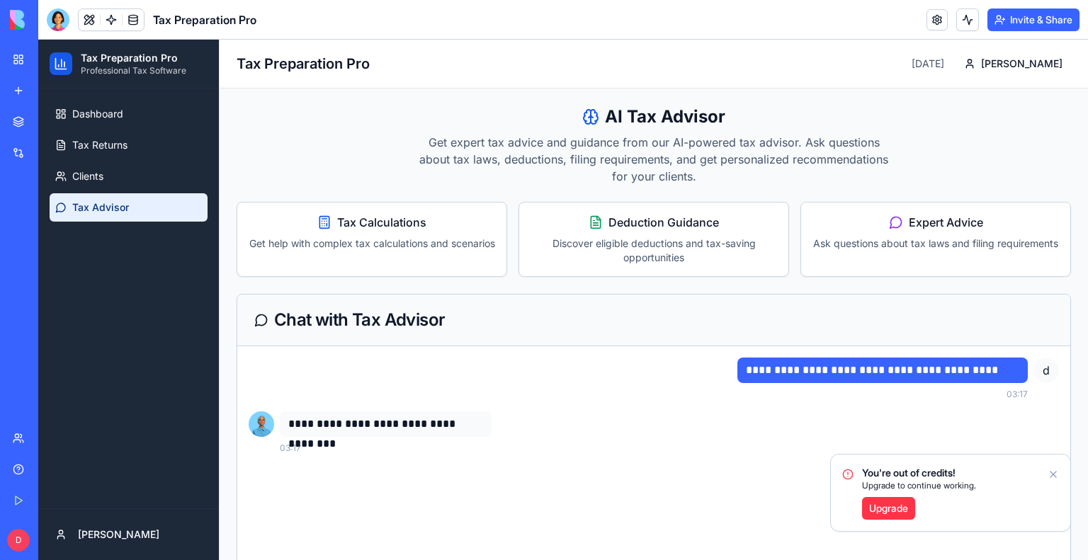
drag, startPoint x: 411, startPoint y: 364, endPoint x: 402, endPoint y: 366, distance: 9.5
drag, startPoint x: 402, startPoint y: 366, endPoint x: 486, endPoint y: 433, distance: 107.4
click at [486, 433] on div "**********" at bounding box center [386, 425] width 212 height 26
